Goal: Information Seeking & Learning: Learn about a topic

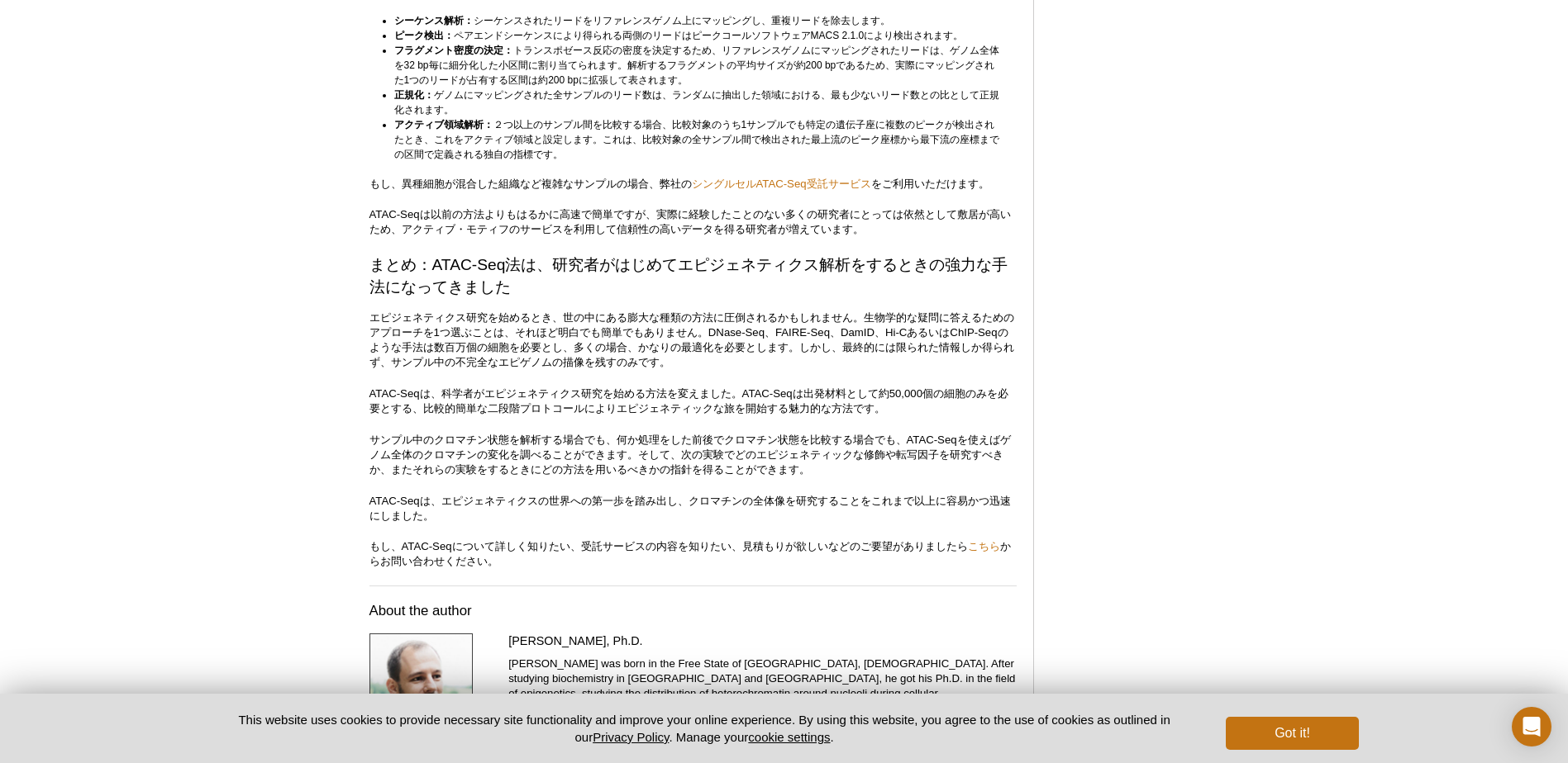
scroll to position [4353, 0]
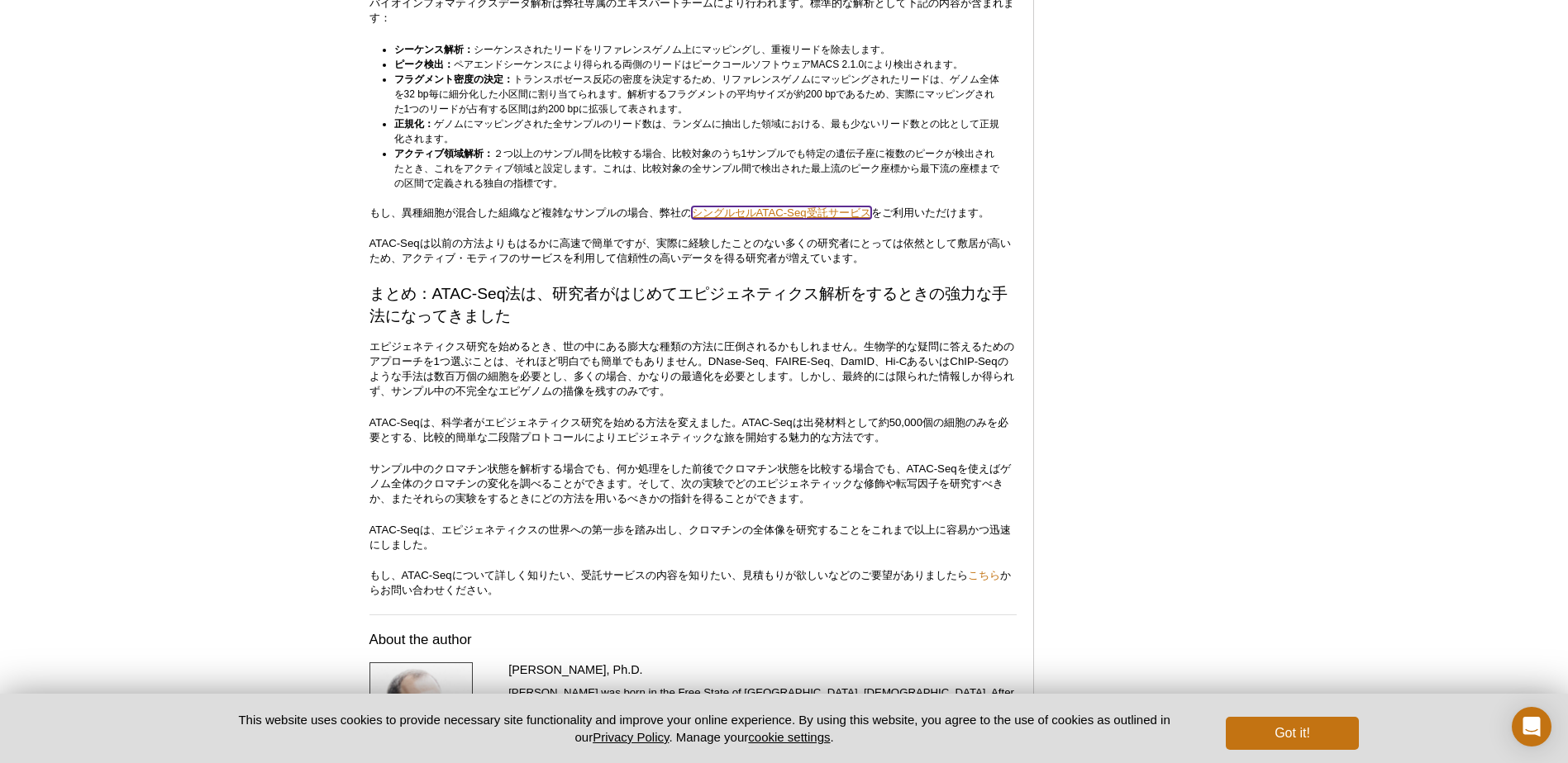
click at [775, 219] on link "シングルセルATAC-Seq受託サービス" at bounding box center [781, 213] width 179 height 12
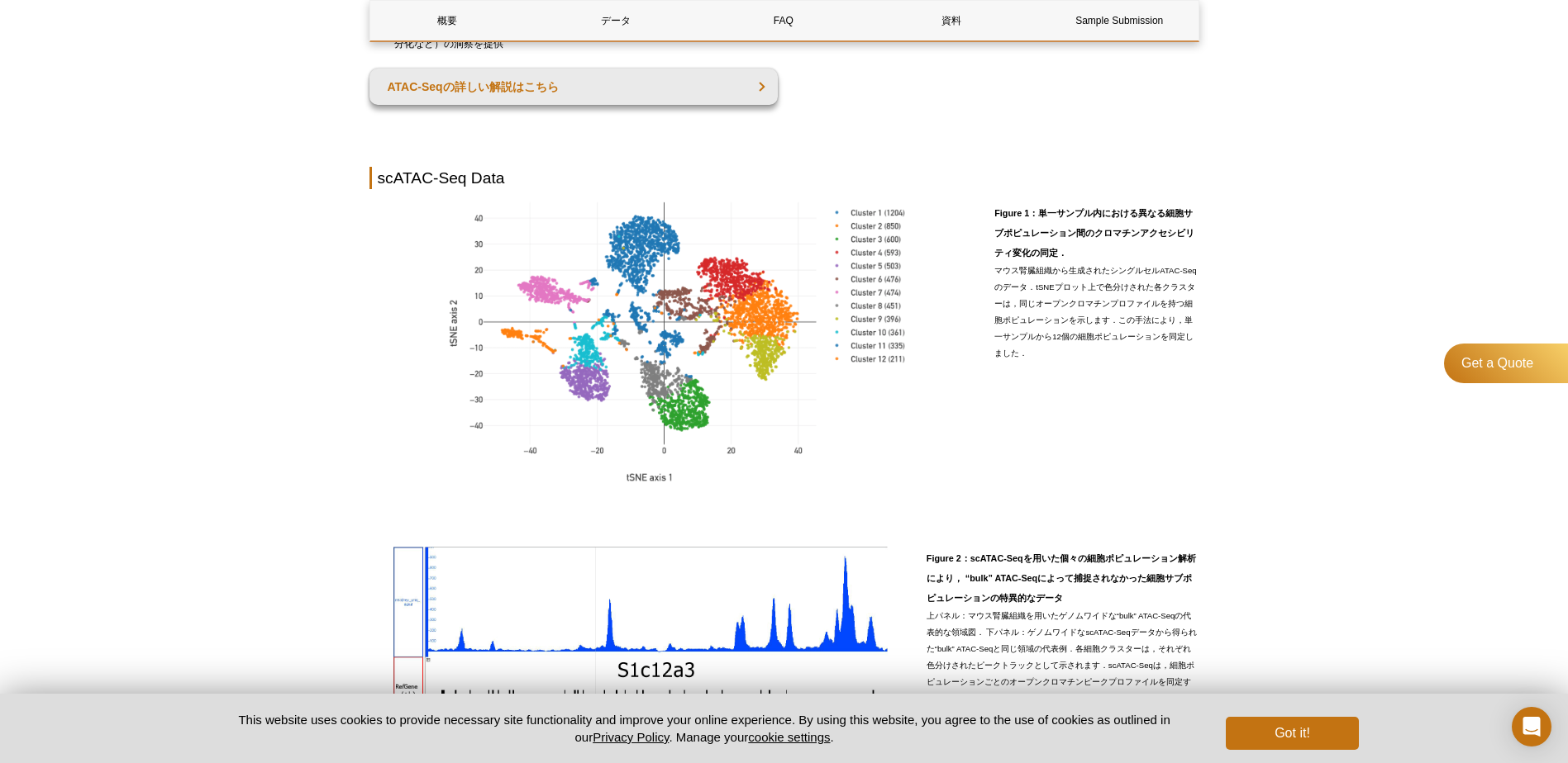
scroll to position [743, 0]
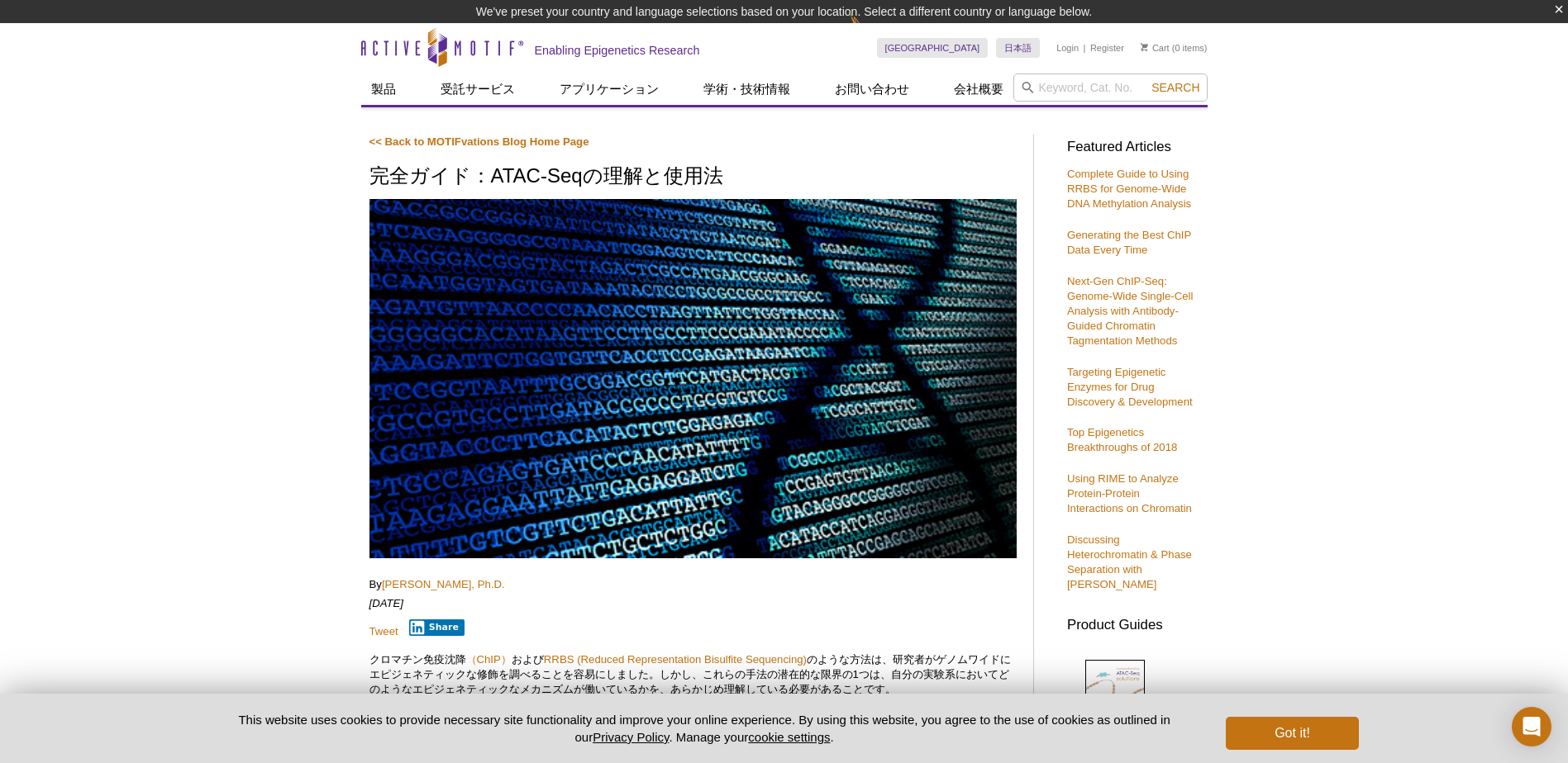
scroll to position [4345, 0]
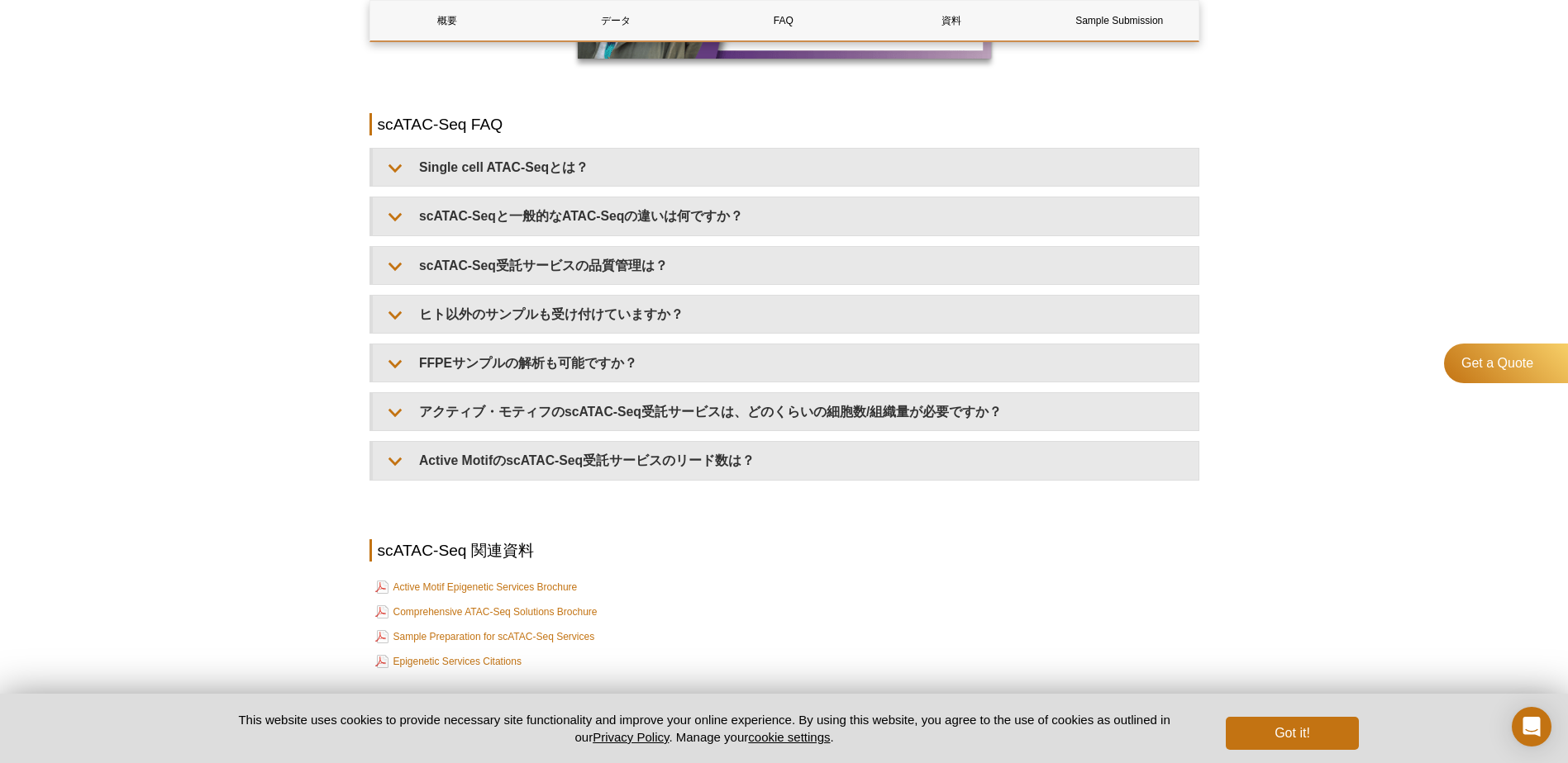
scroll to position [2178, 0]
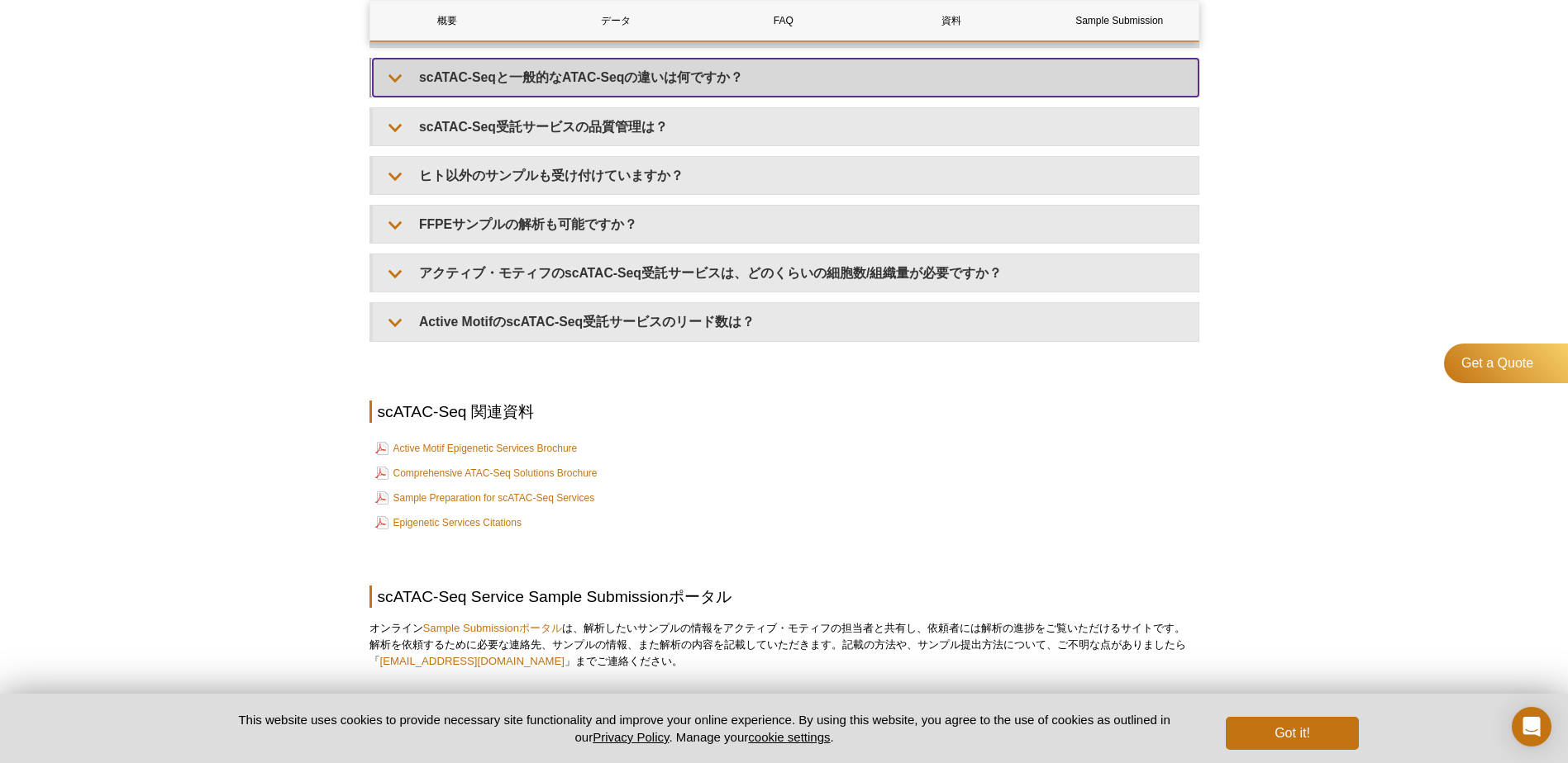
click at [417, 69] on summary "scATAC-Seqと一般的なATAC-Seqの違いは何ですか？" at bounding box center [786, 77] width 825 height 37
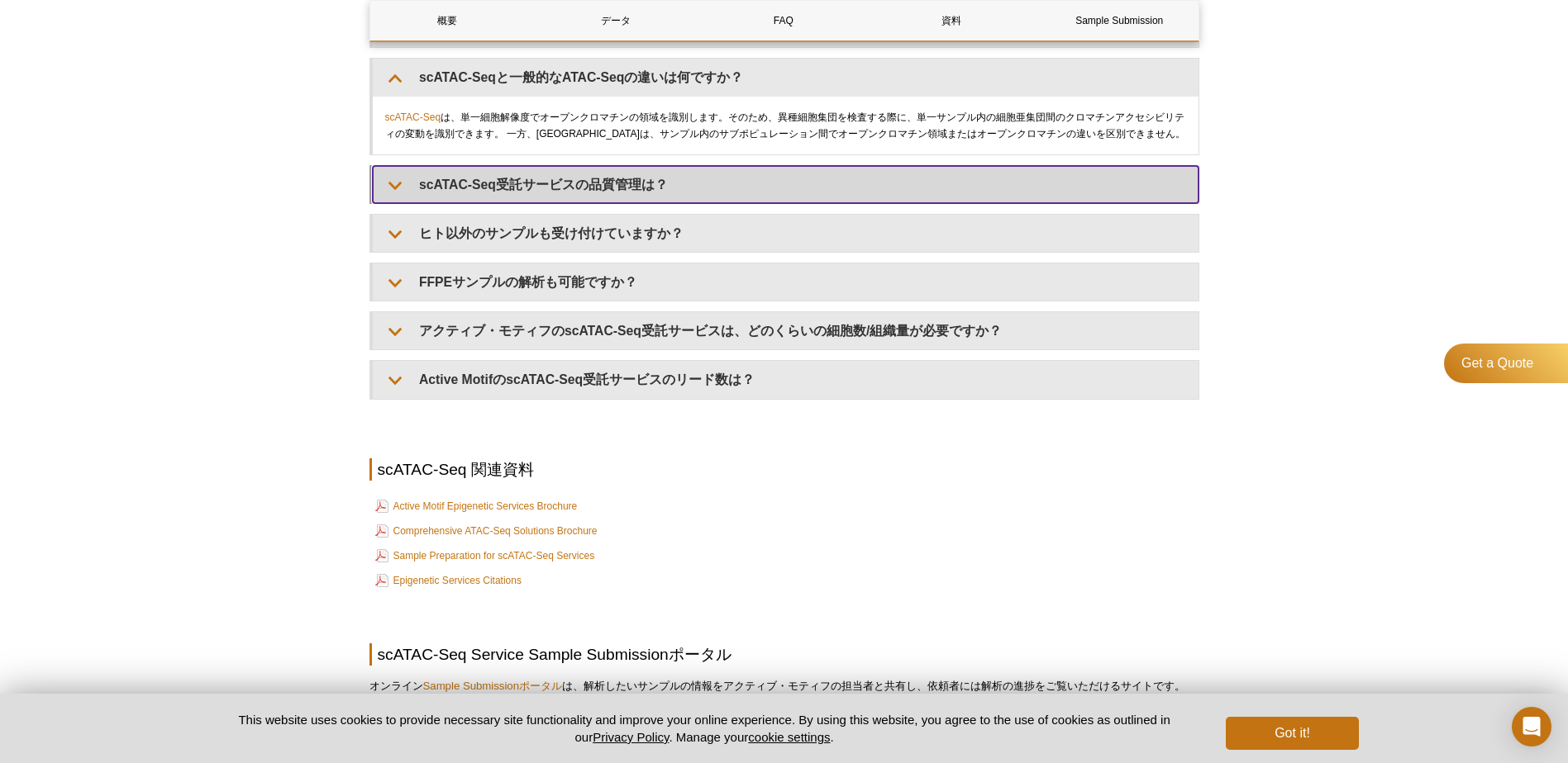
click at [403, 188] on summary "scATAC-Seq受託サービスの品質管理は？" at bounding box center [786, 184] width 825 height 37
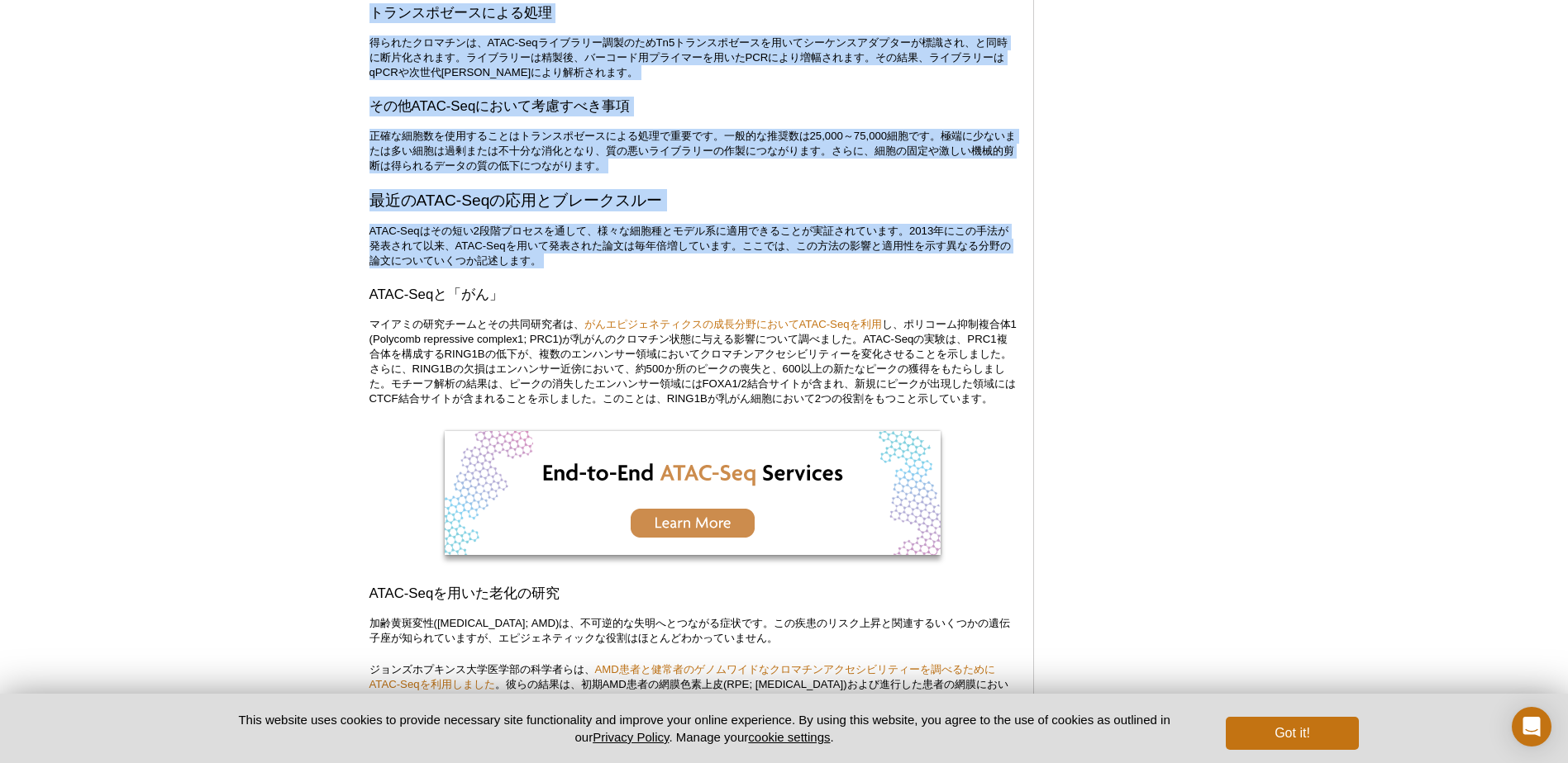
scroll to position [2288, 0]
drag, startPoint x: 361, startPoint y: 207, endPoint x: 353, endPoint y: 327, distance: 120.3
click at [353, 327] on div "Active Motif Logo Enabling Epigenetics Research 0 Search Skip to content Active…" at bounding box center [784, 686] width 1568 height 5950
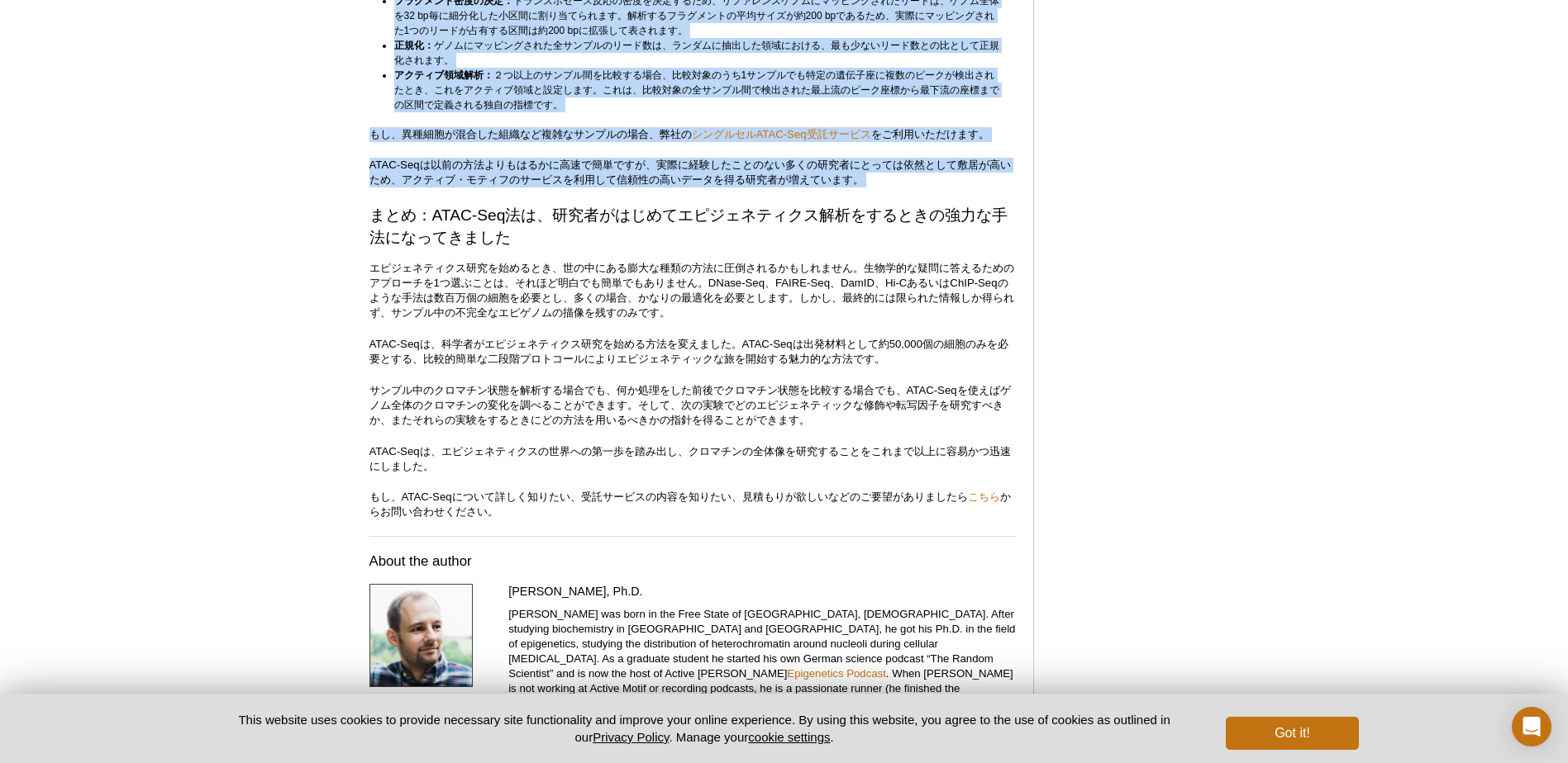
scroll to position [4436, 0]
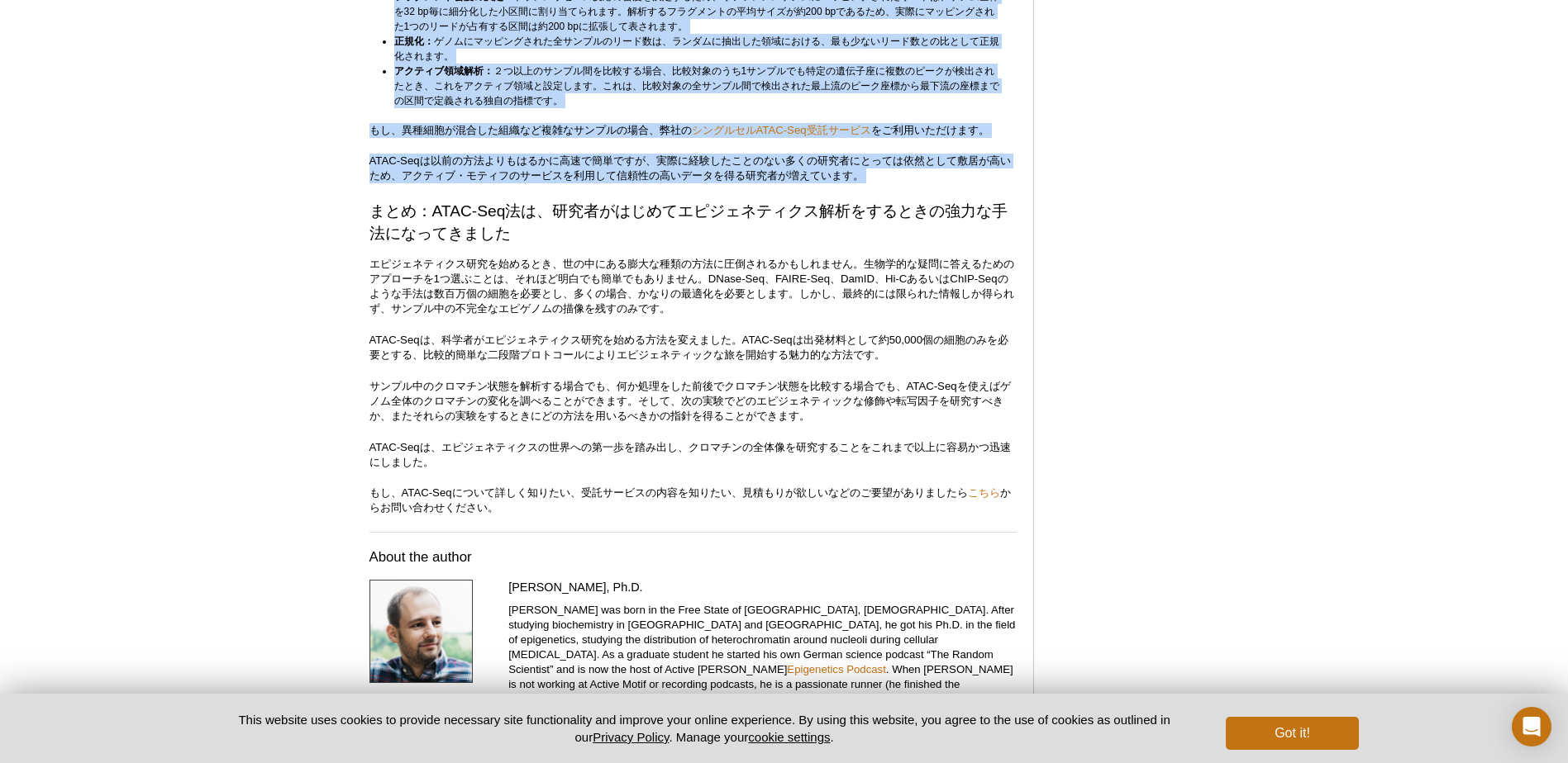
drag, startPoint x: 343, startPoint y: 164, endPoint x: 367, endPoint y: 249, distance: 88.3
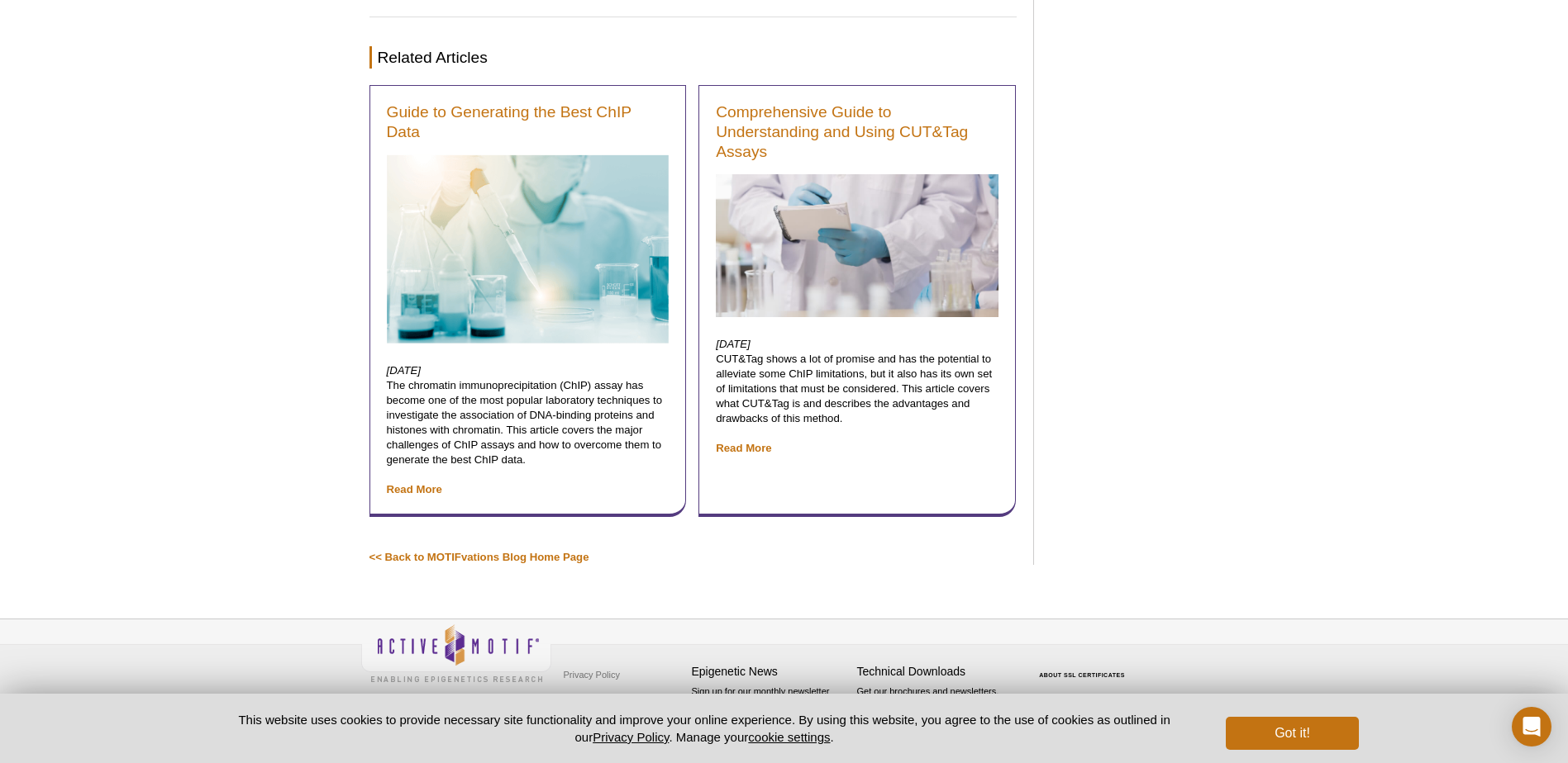
scroll to position [5216, 0]
